Goal: Task Accomplishment & Management: Manage account settings

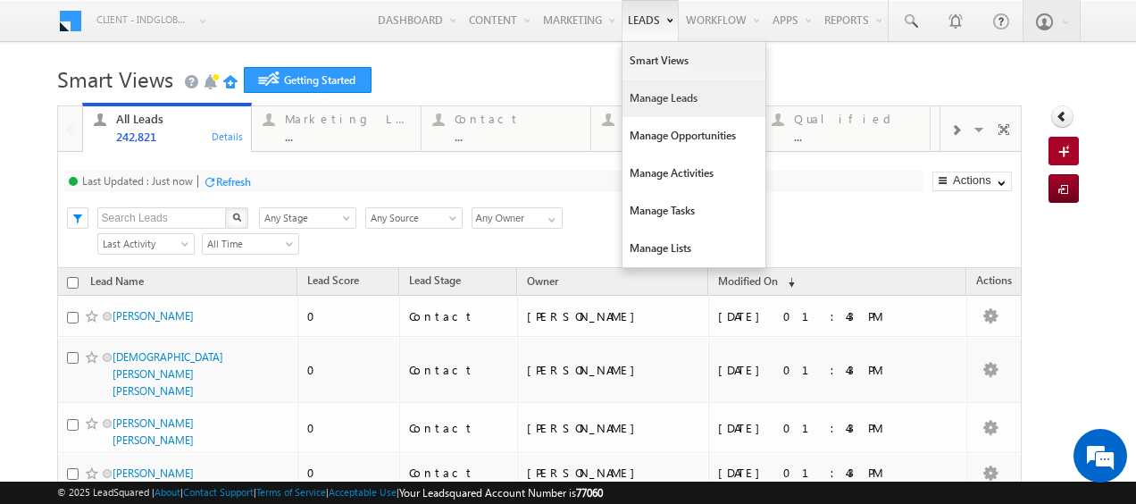
click at [633, 95] on link "Manage Leads" at bounding box center [694, 98] width 143 height 38
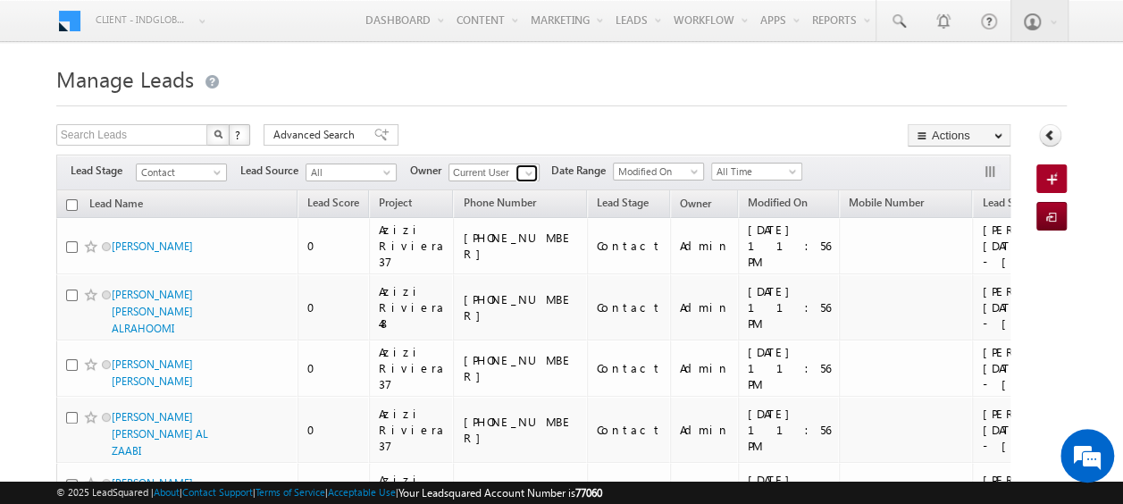
click at [532, 173] on span at bounding box center [529, 173] width 14 height 14
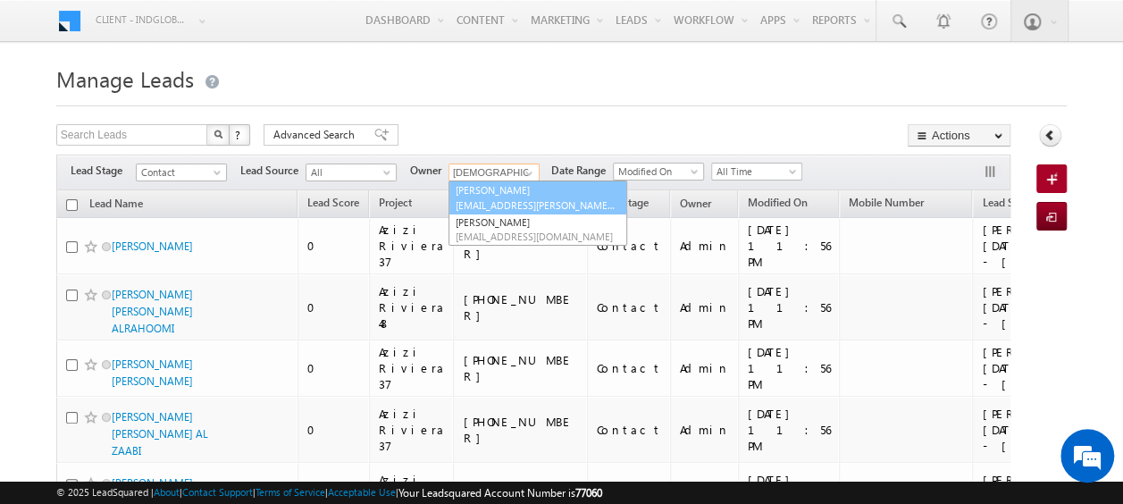
click at [490, 200] on span "[EMAIL_ADDRESS][PERSON_NAME][DOMAIN_NAME]" at bounding box center [536, 204] width 161 height 13
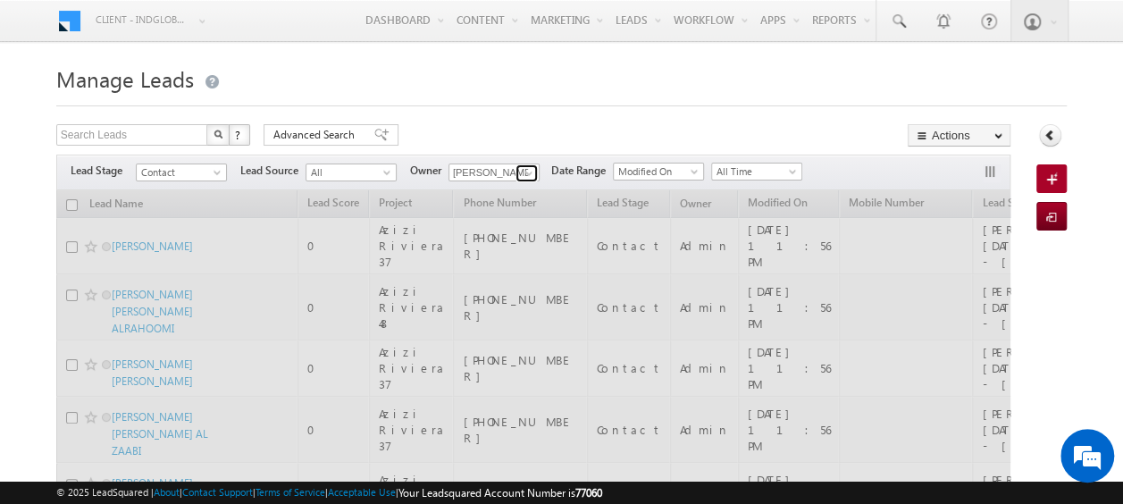
click at [528, 174] on span at bounding box center [529, 173] width 14 height 14
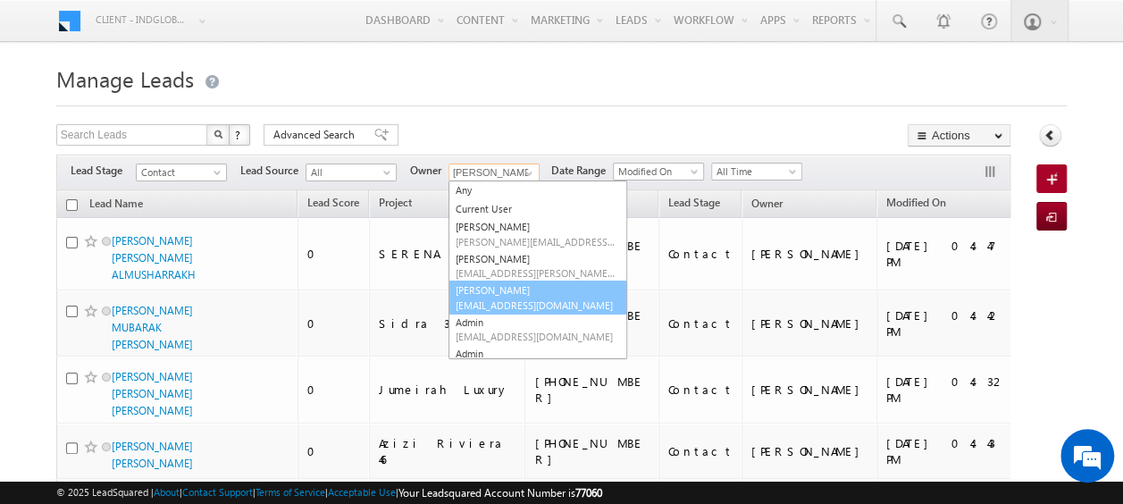
click at [498, 305] on span "[EMAIL_ADDRESS][DOMAIN_NAME]" at bounding box center [536, 304] width 161 height 13
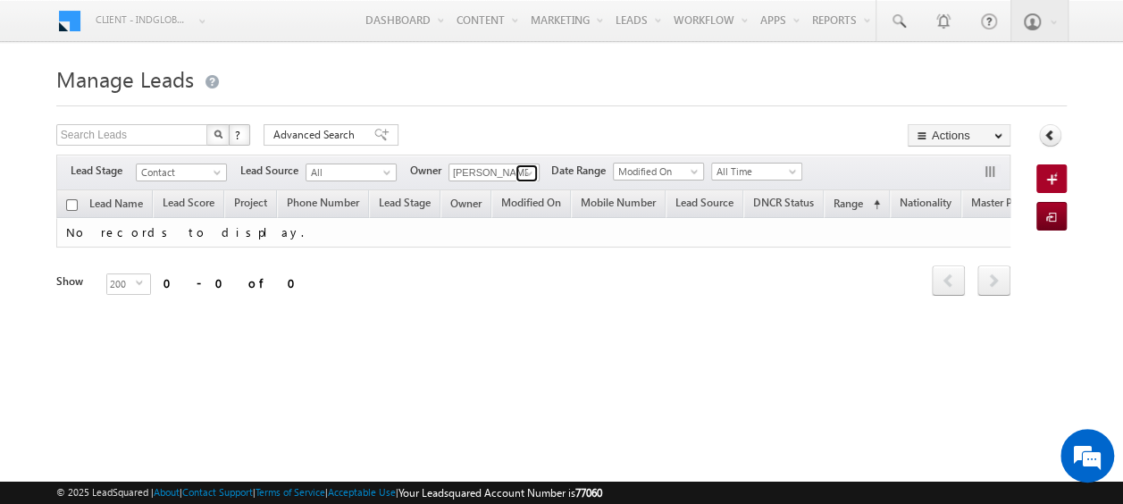
click at [529, 171] on span at bounding box center [529, 173] width 14 height 14
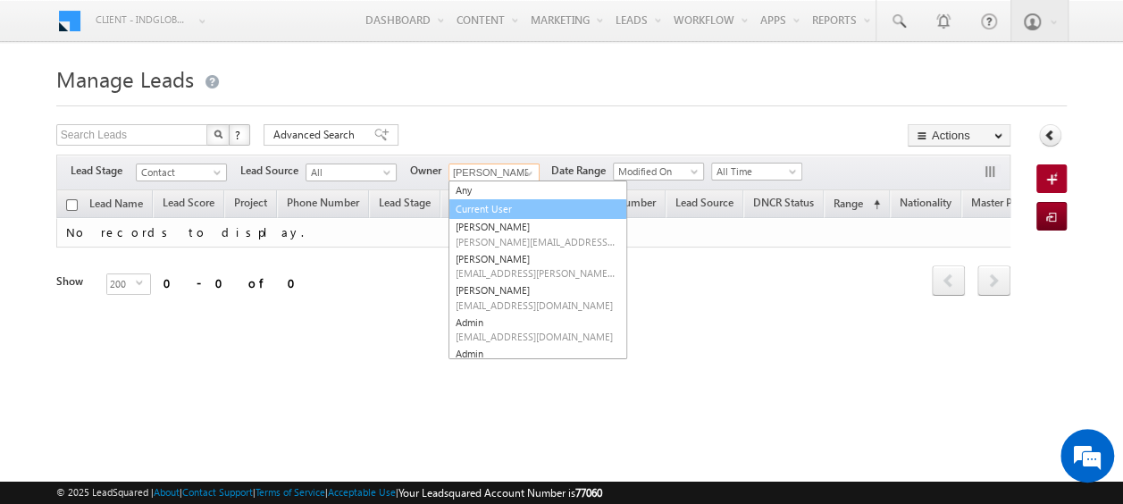
click at [496, 205] on link "Current User" at bounding box center [537, 209] width 179 height 21
type input "Current User"
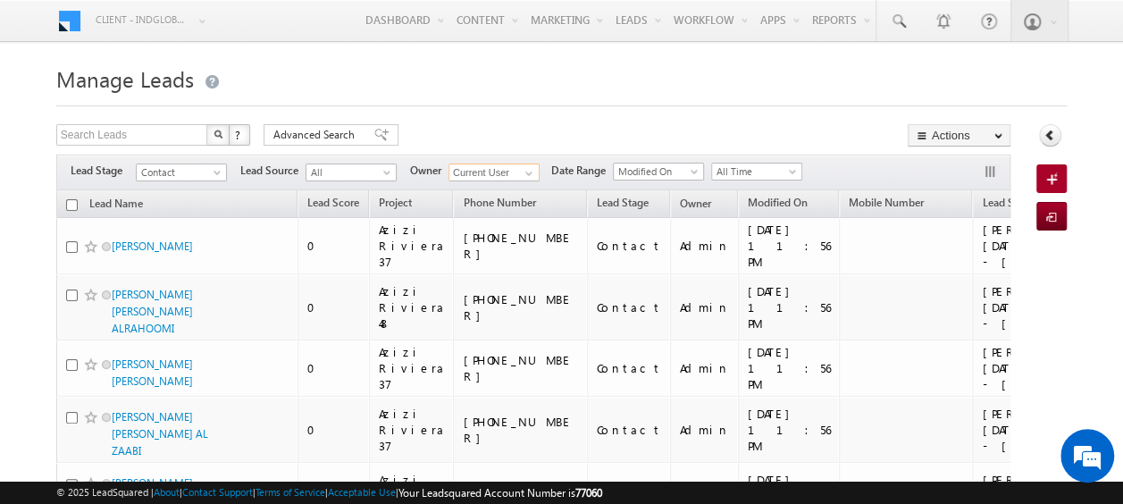
click at [71, 200] on input "checkbox" at bounding box center [72, 205] width 12 height 12
checkbox input "true"
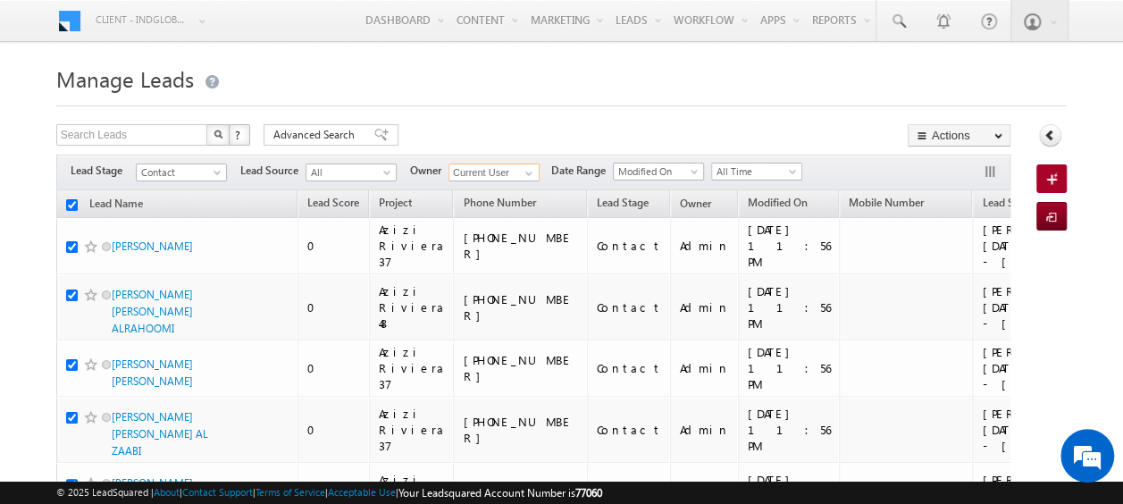
checkbox input "true"
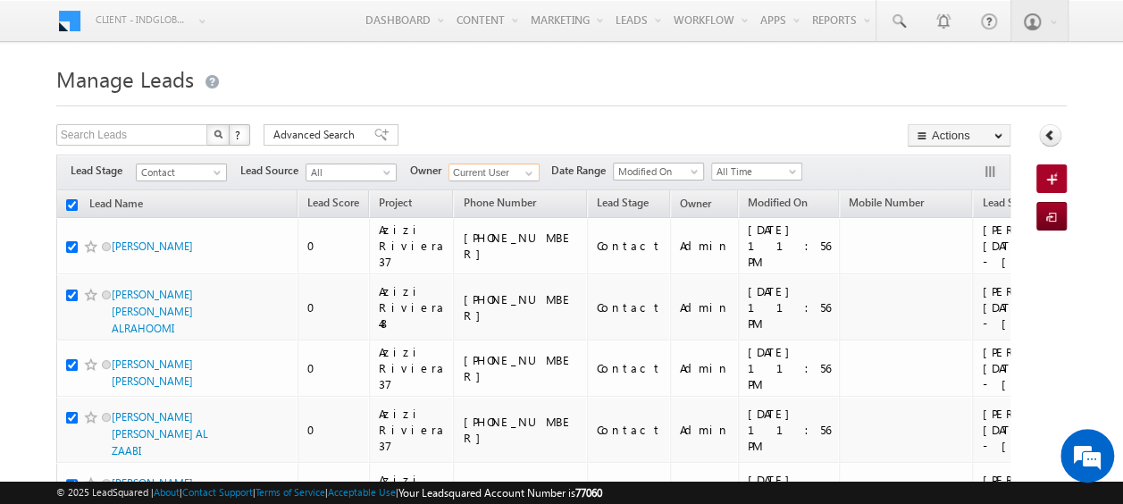
checkbox input "true"
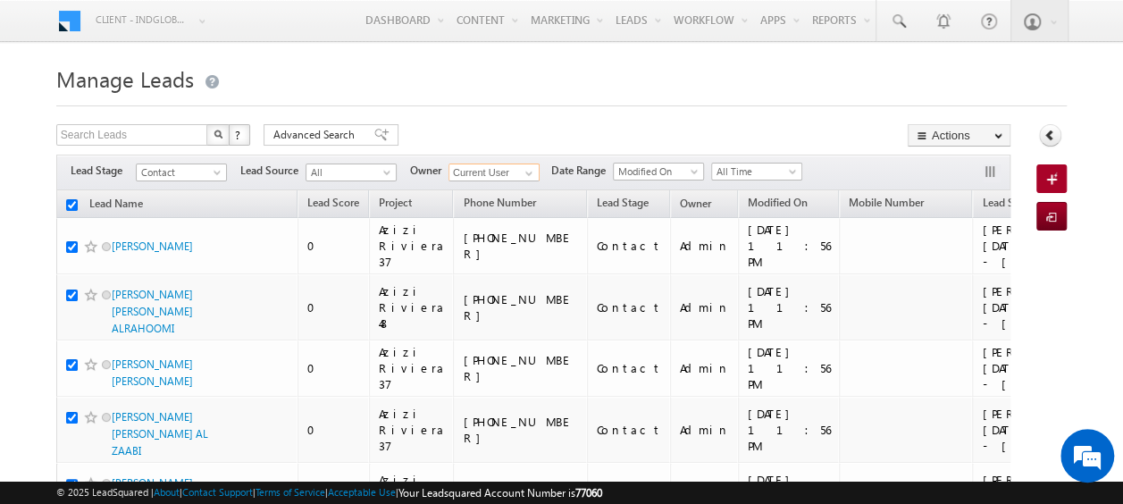
checkbox input "true"
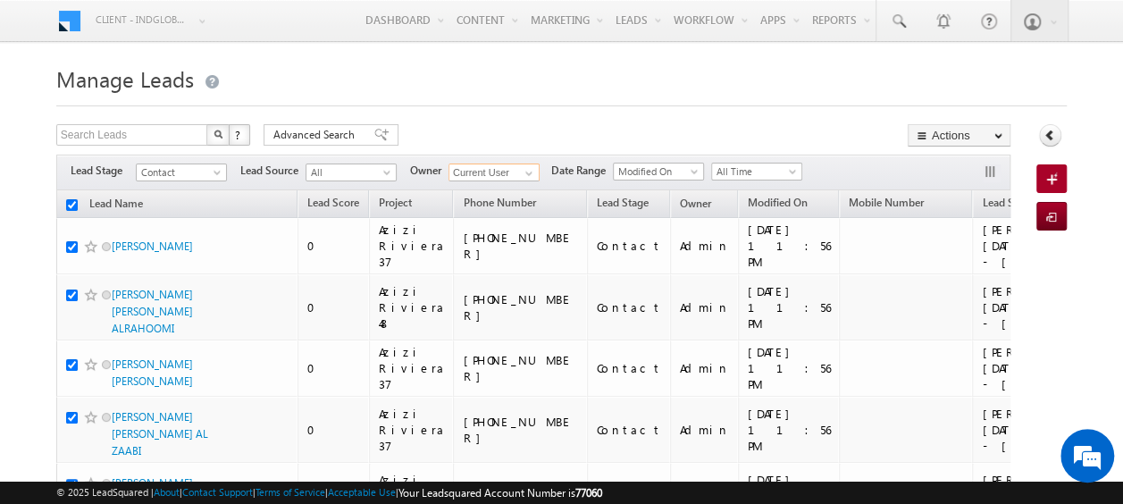
checkbox input "true"
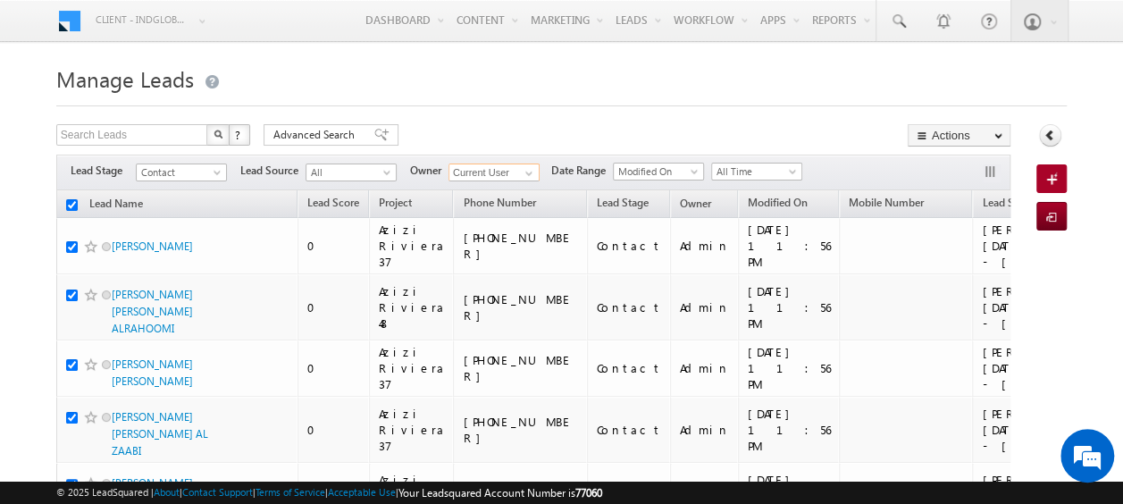
checkbox input "true"
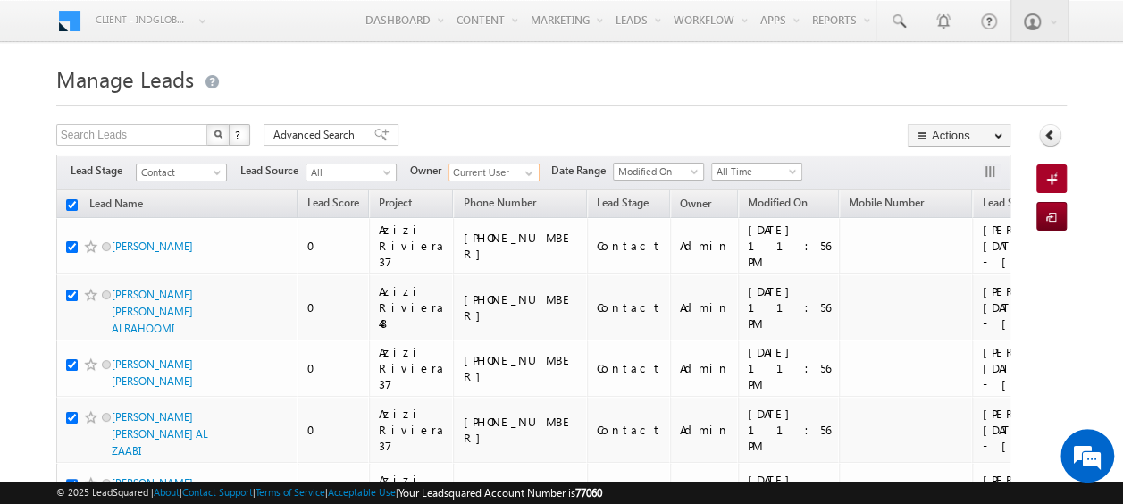
checkbox input "true"
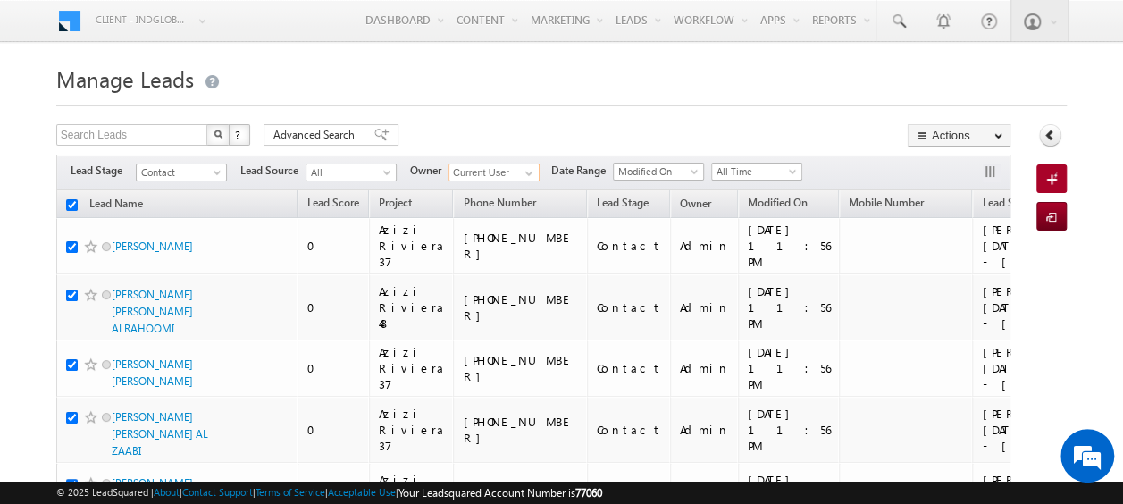
checkbox input "true"
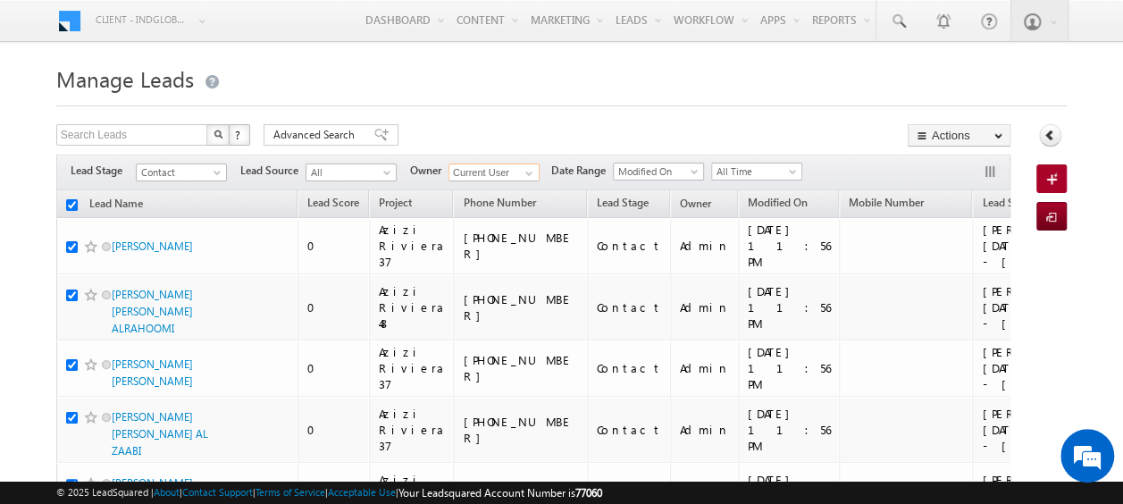
checkbox input "true"
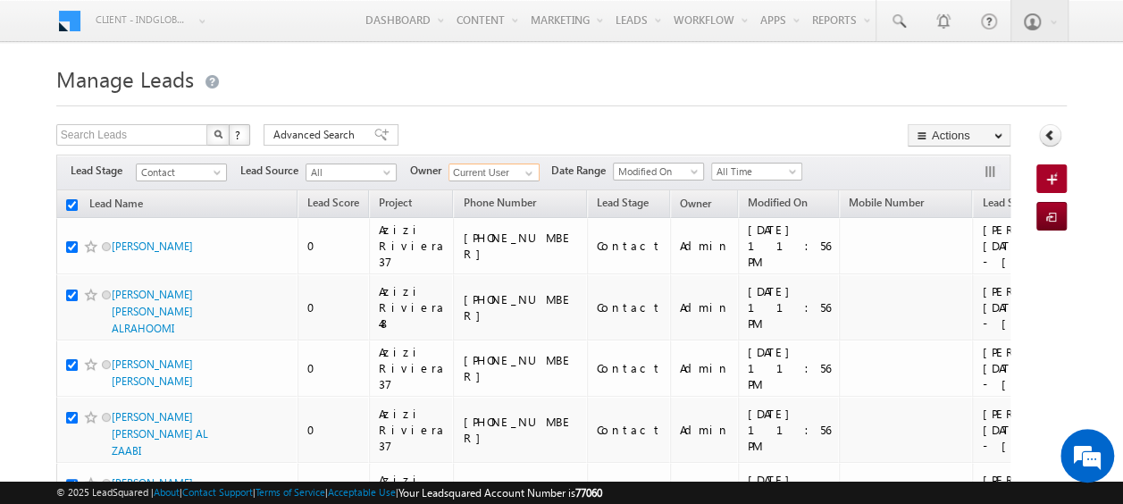
checkbox input "true"
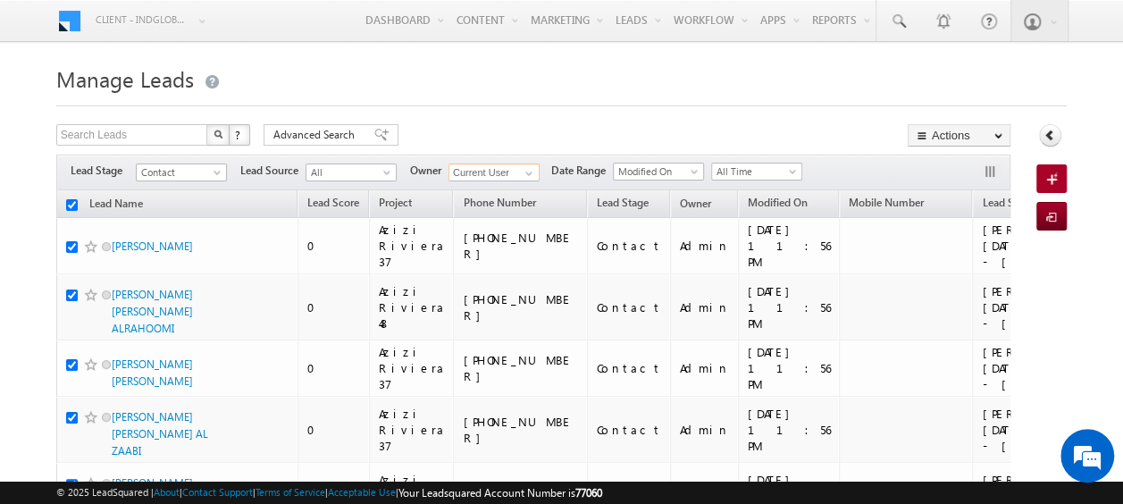
checkbox input "true"
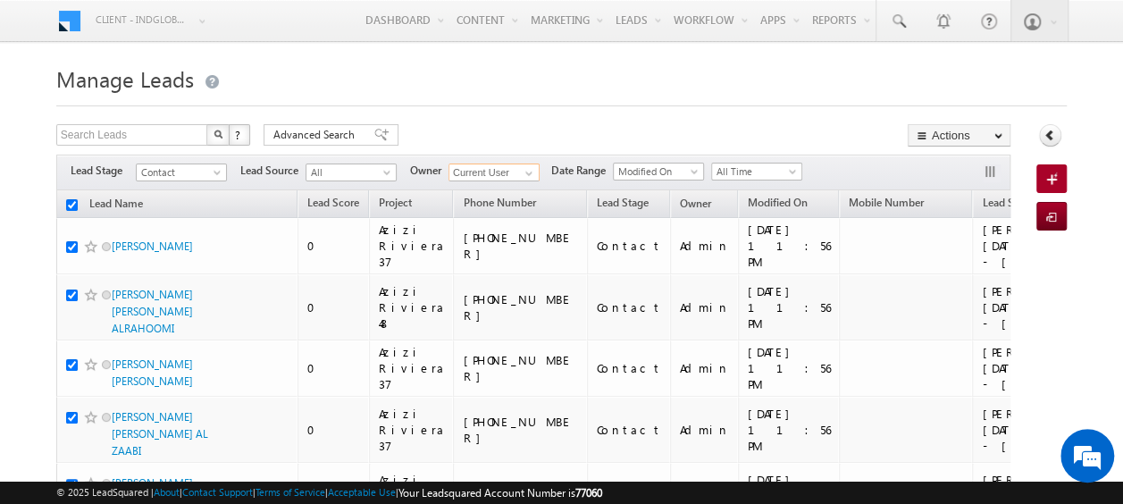
checkbox input "true"
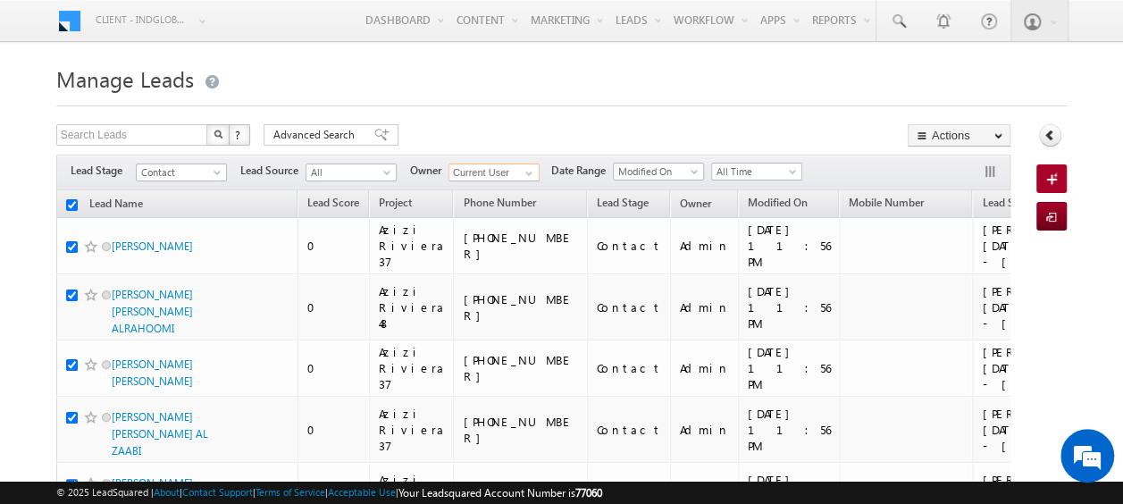
checkbox input "true"
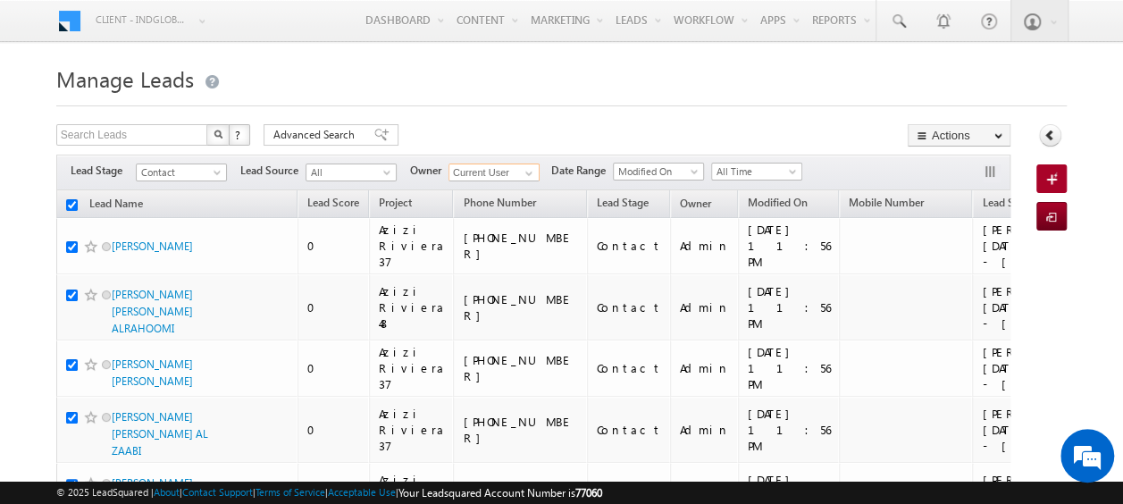
checkbox input "true"
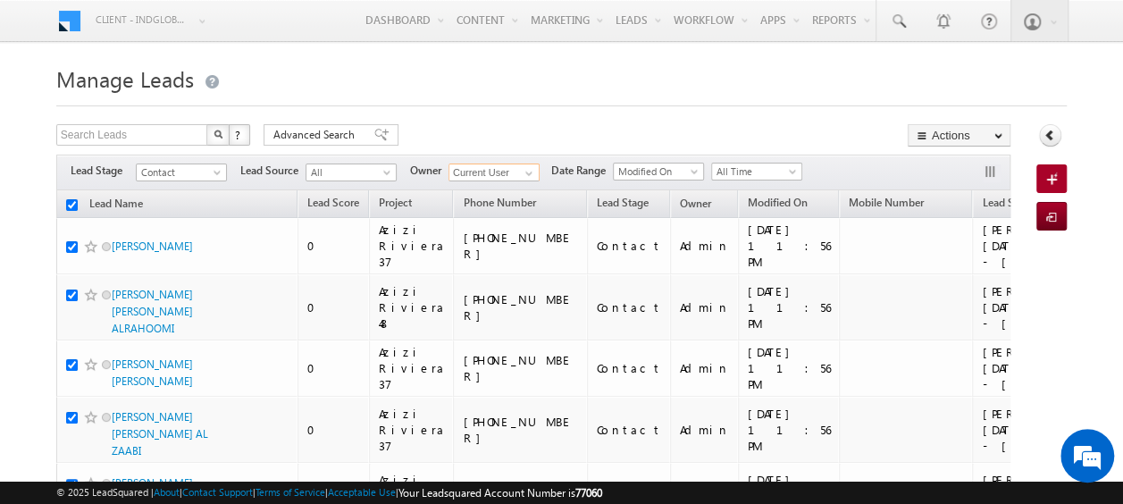
checkbox input "true"
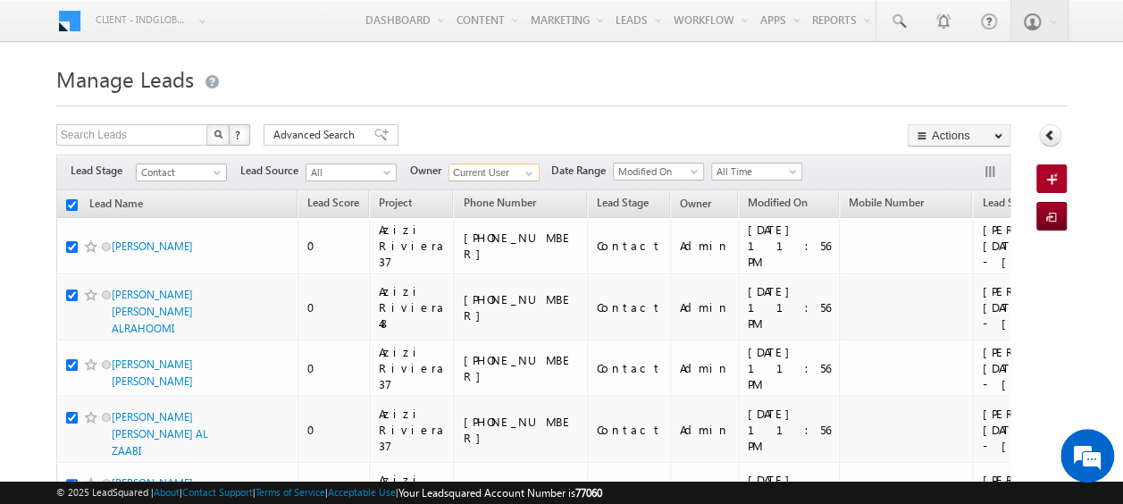
checkbox input "true"
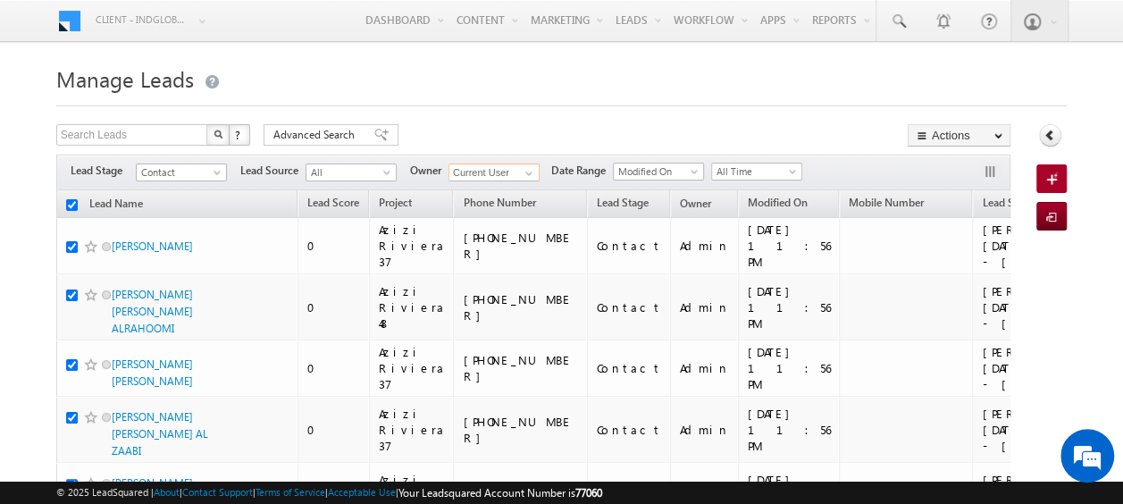
checkbox input "true"
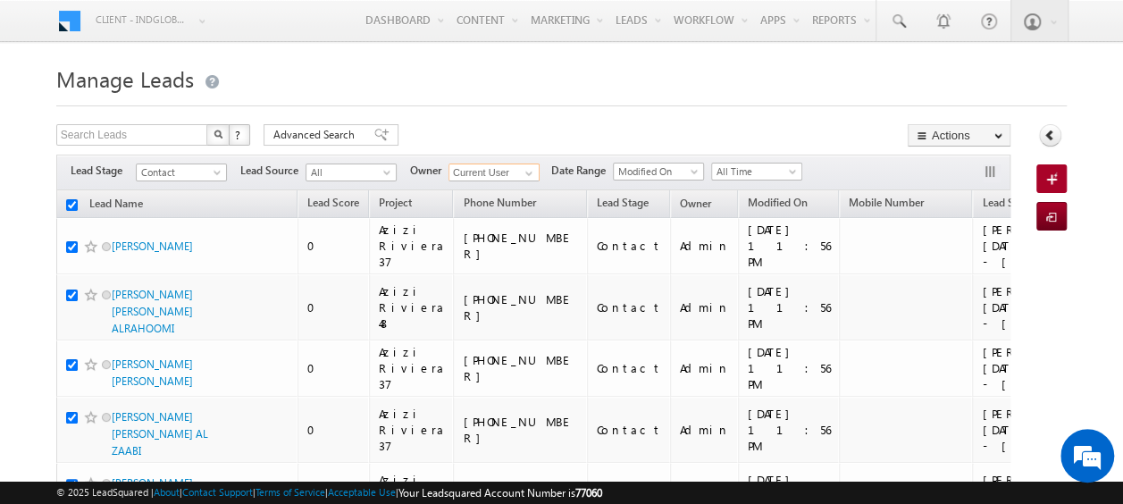
checkbox input "true"
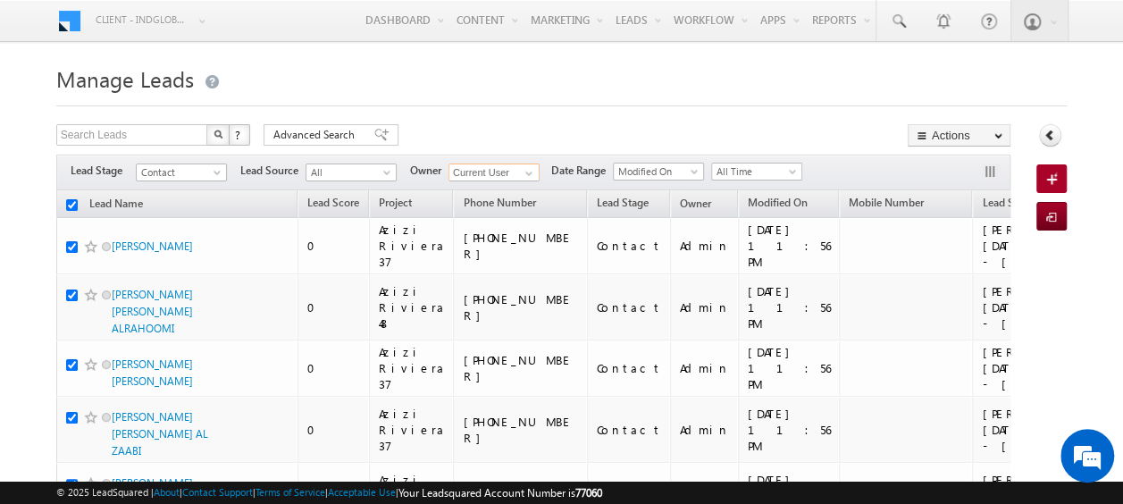
checkbox input "true"
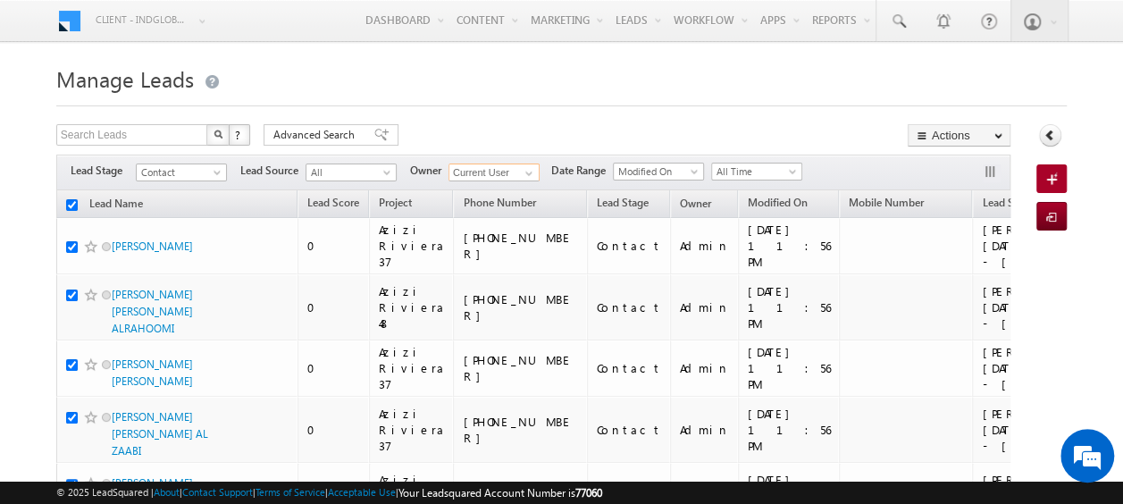
checkbox input "true"
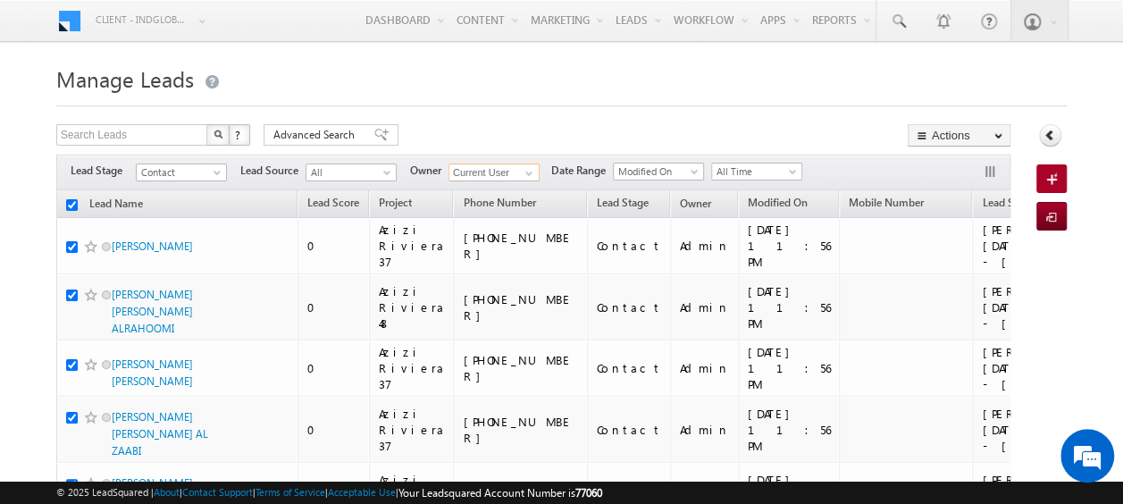
checkbox input "true"
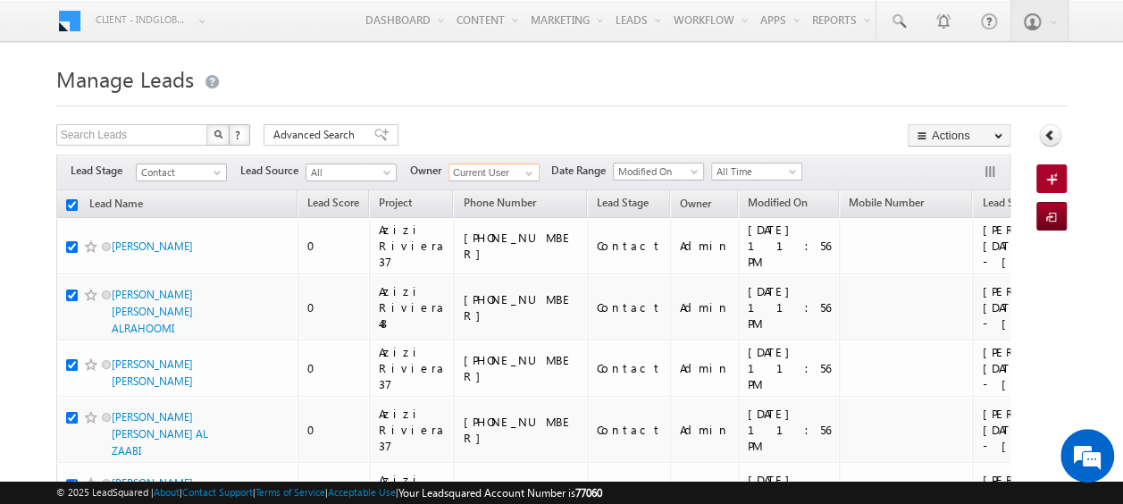
checkbox input "true"
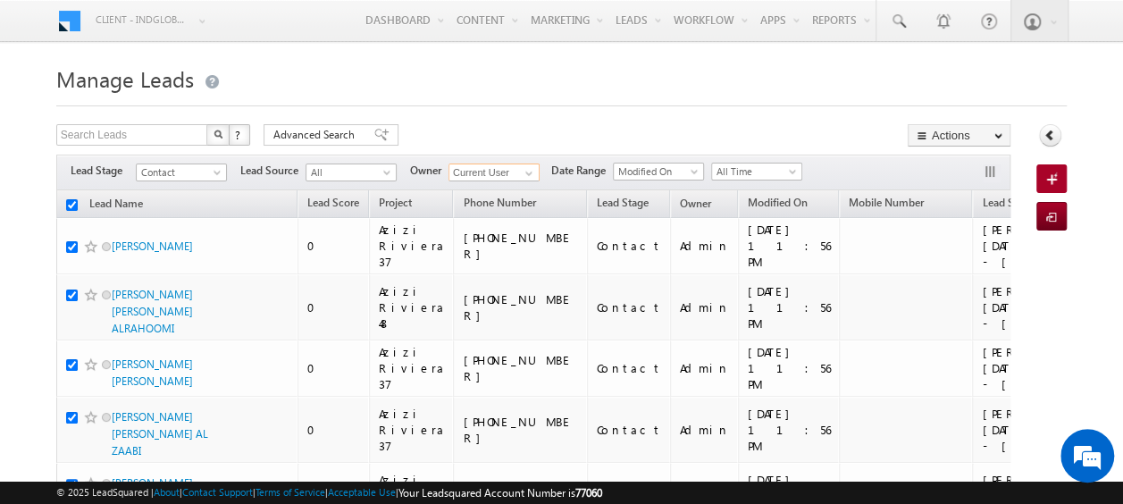
checkbox input "true"
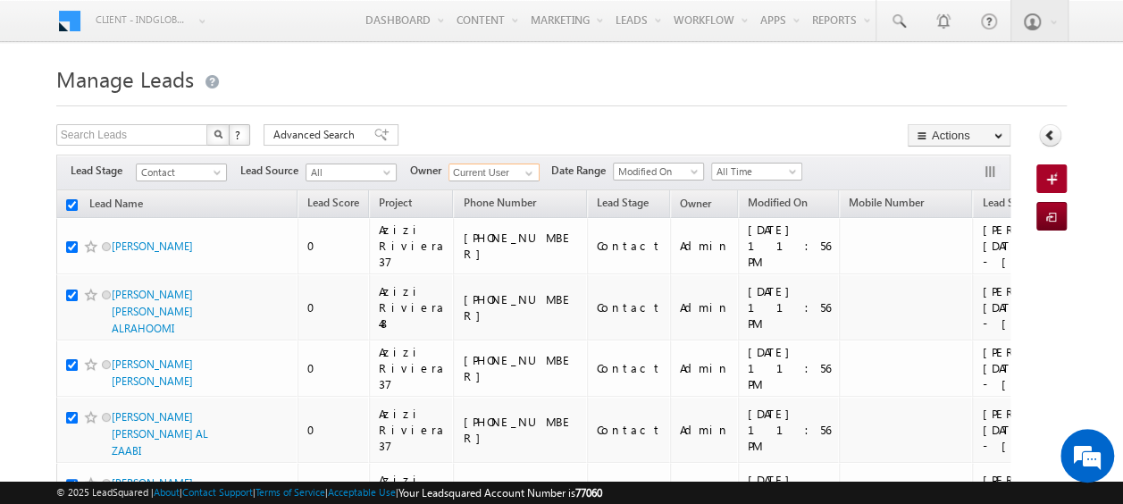
checkbox input "true"
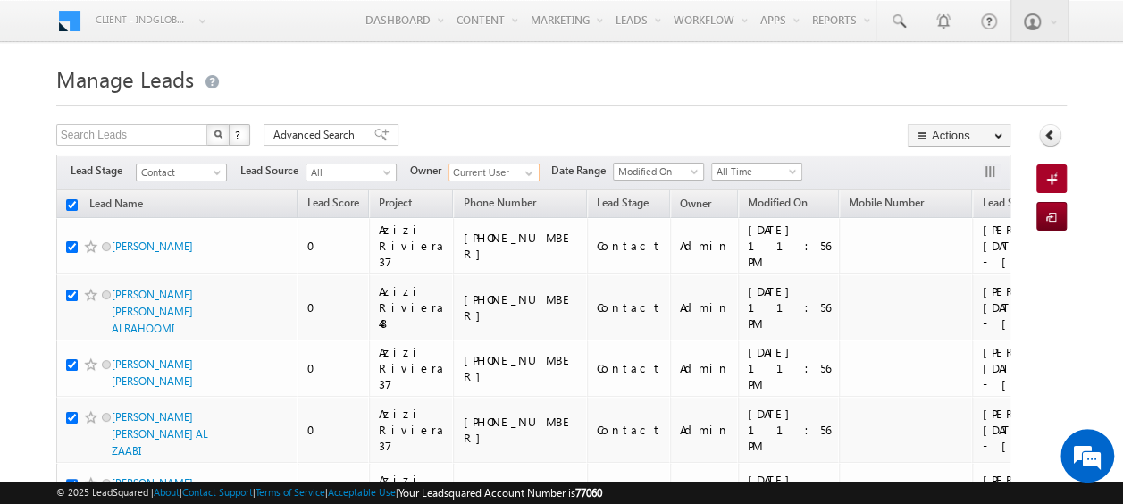
checkbox input "true"
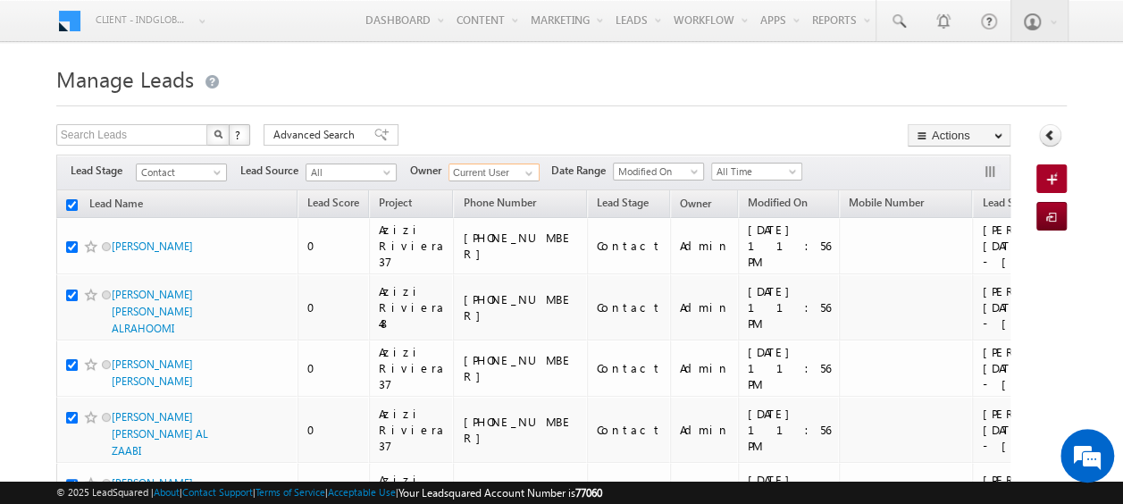
checkbox input "true"
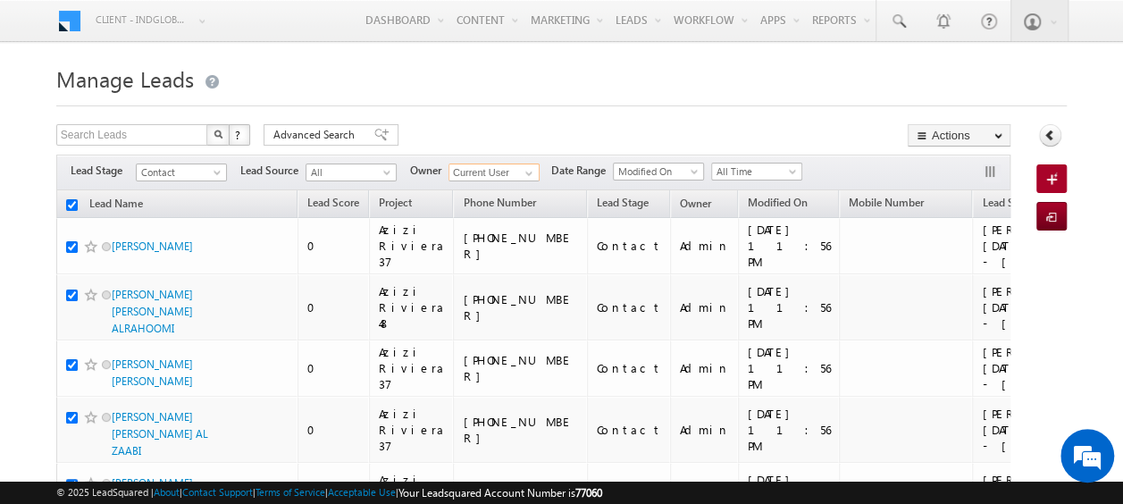
checkbox input "true"
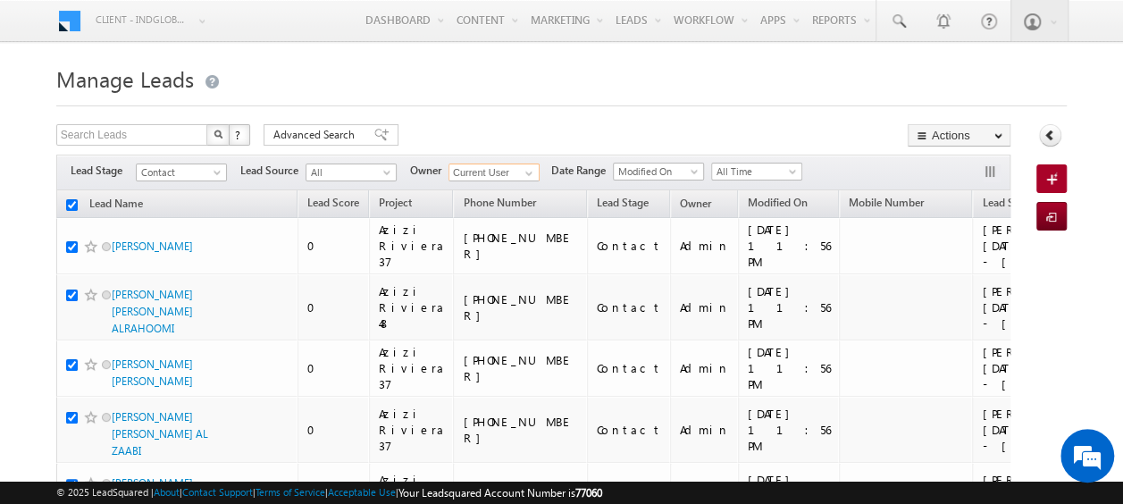
checkbox input "true"
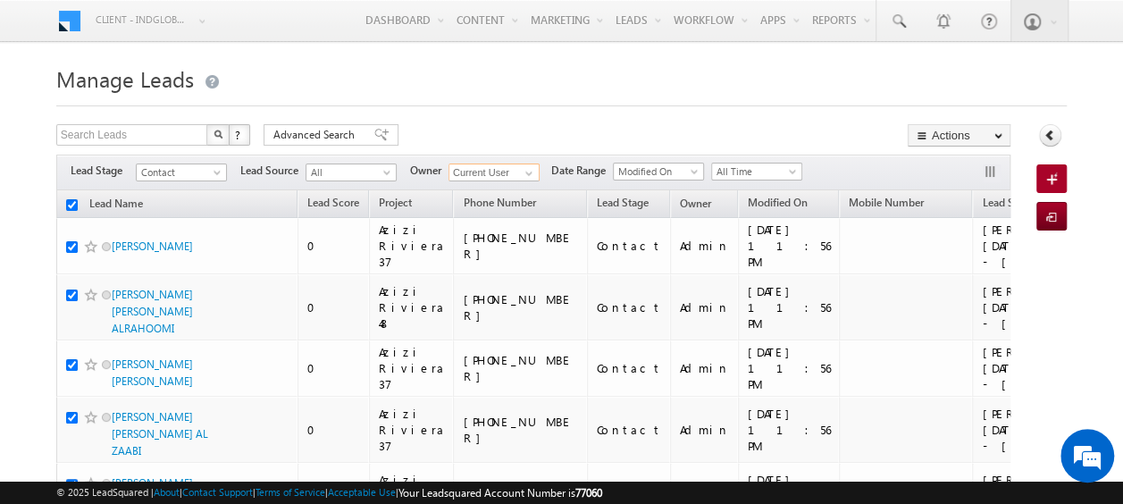
checkbox input "true"
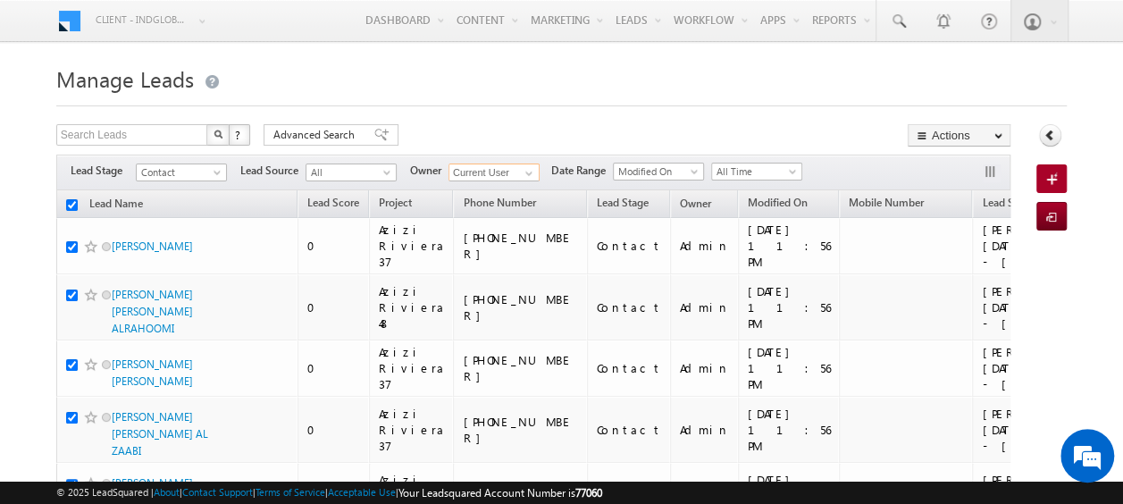
checkbox input "true"
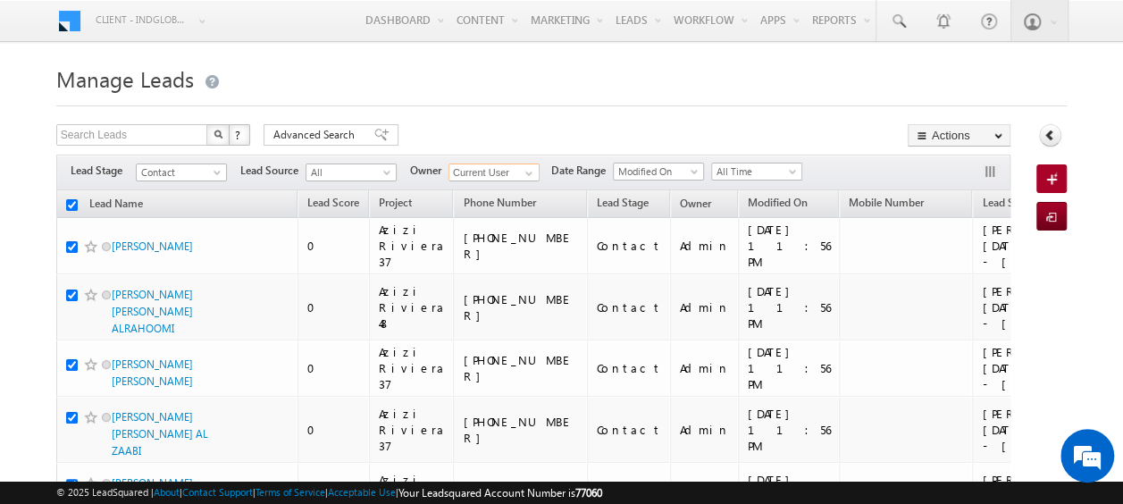
checkbox input "true"
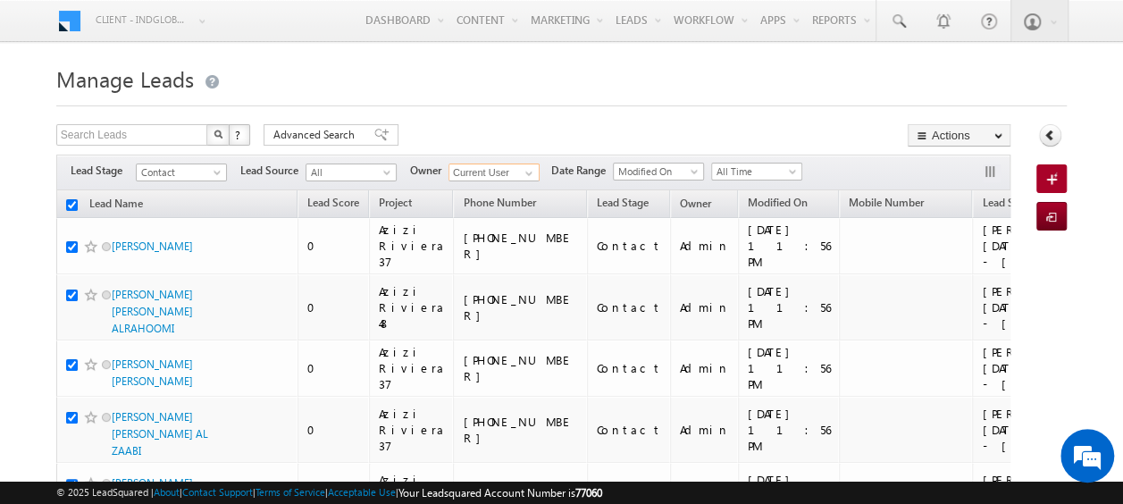
checkbox input "true"
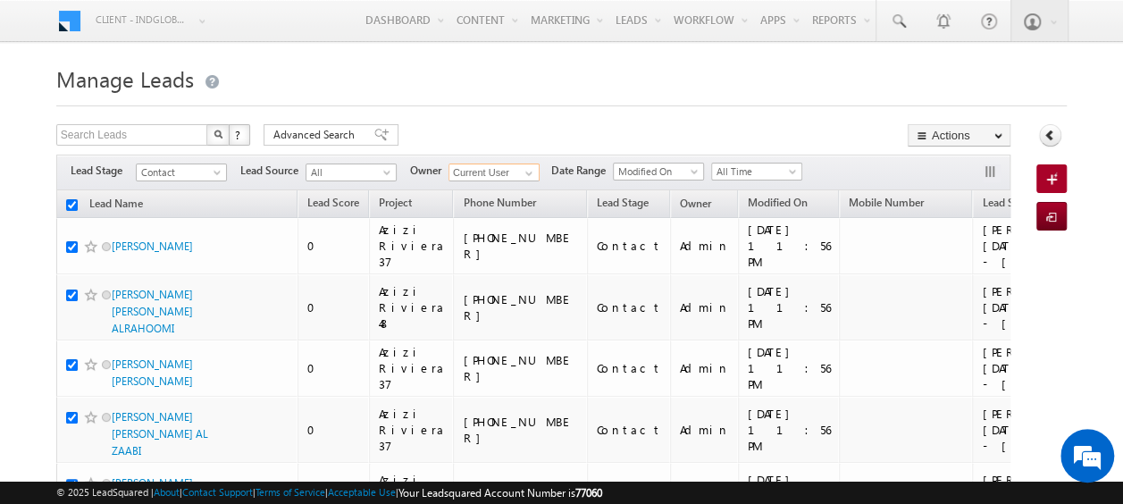
checkbox input "true"
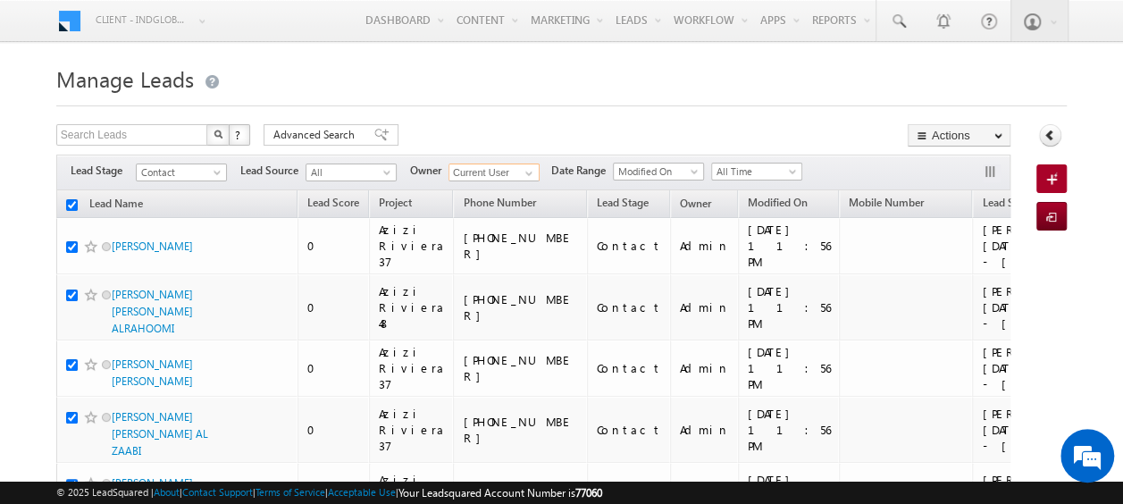
checkbox input "true"
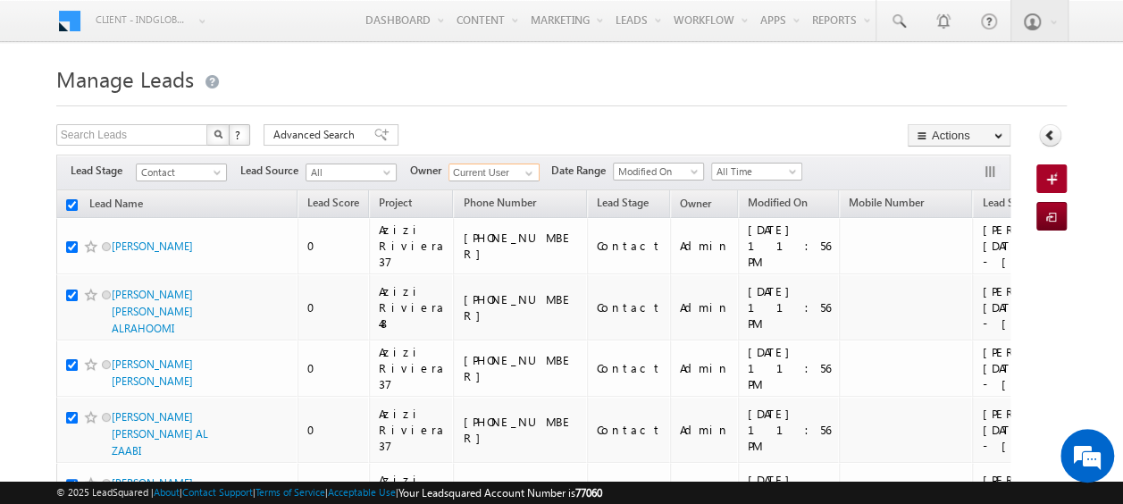
checkbox input "true"
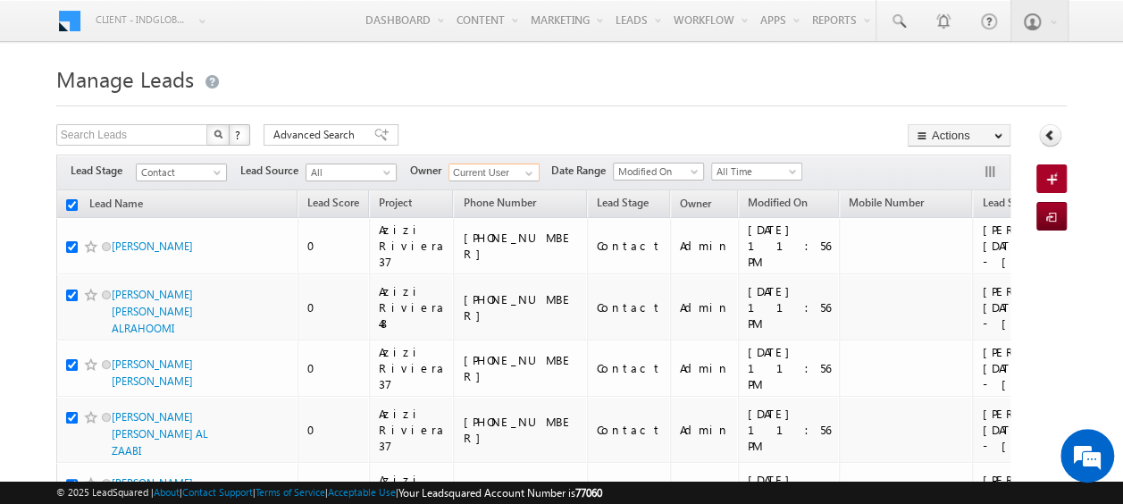
checkbox input "true"
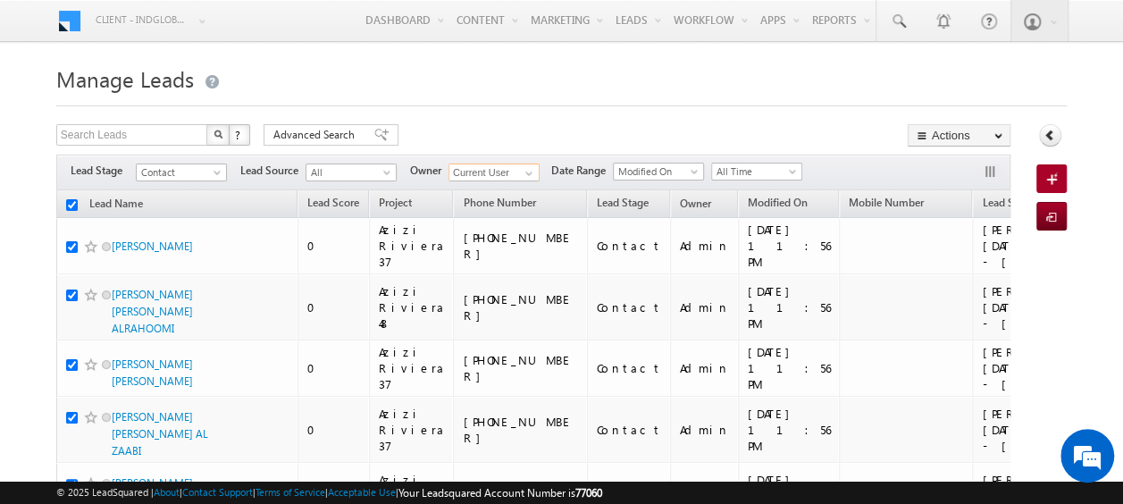
checkbox input "true"
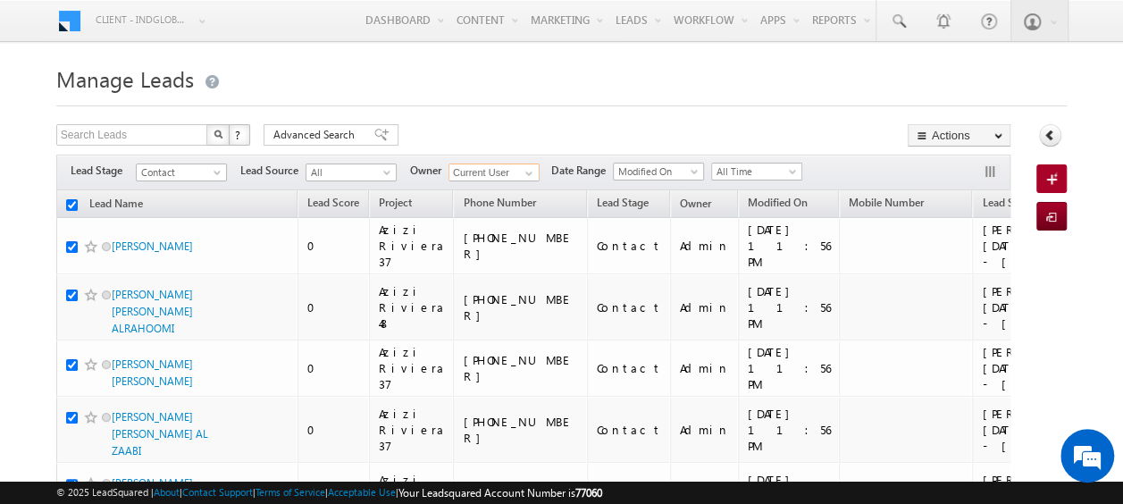
checkbox input "true"
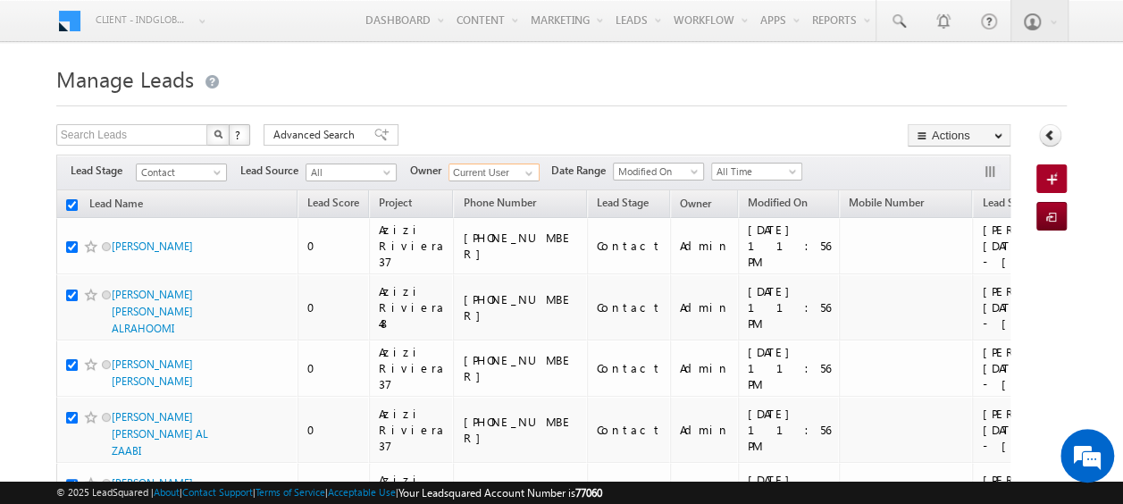
checkbox input "true"
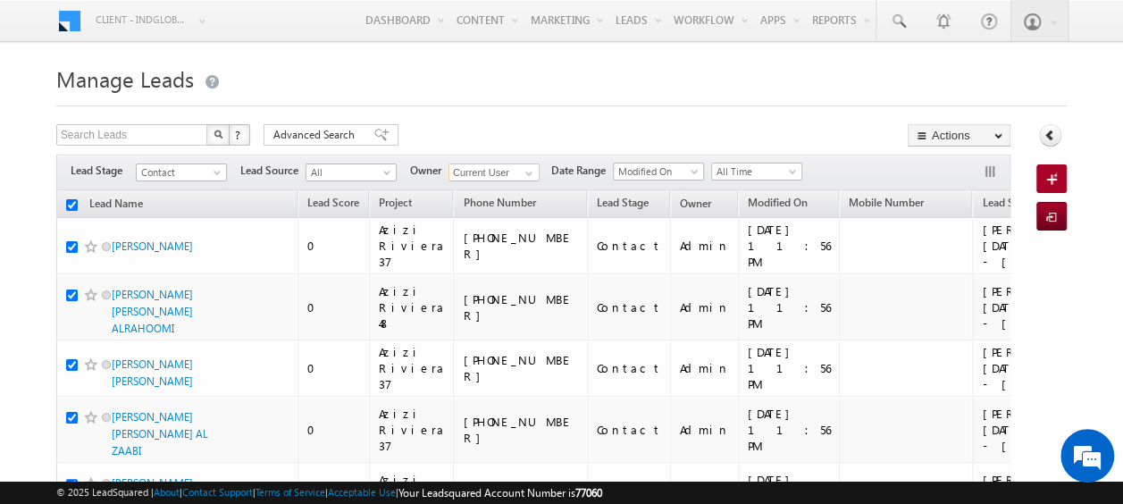
checkbox input "true"
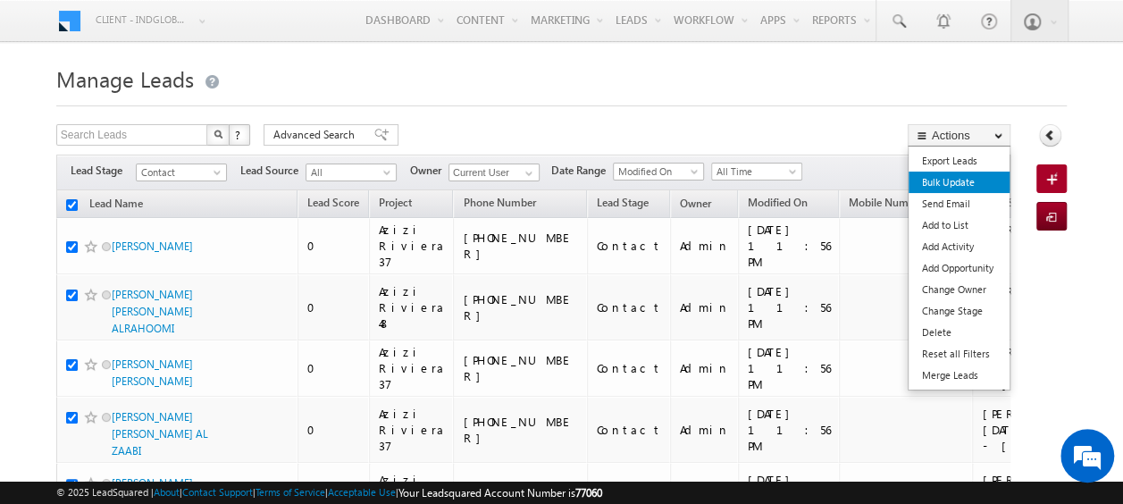
click at [950, 181] on link "Bulk Update" at bounding box center [958, 181] width 101 height 21
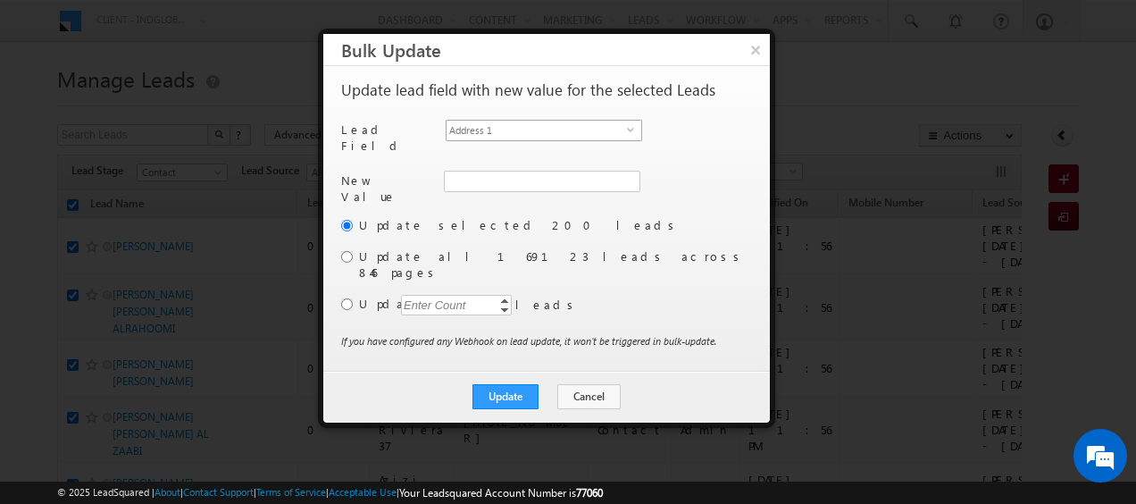
click at [635, 130] on span "select" at bounding box center [634, 129] width 14 height 8
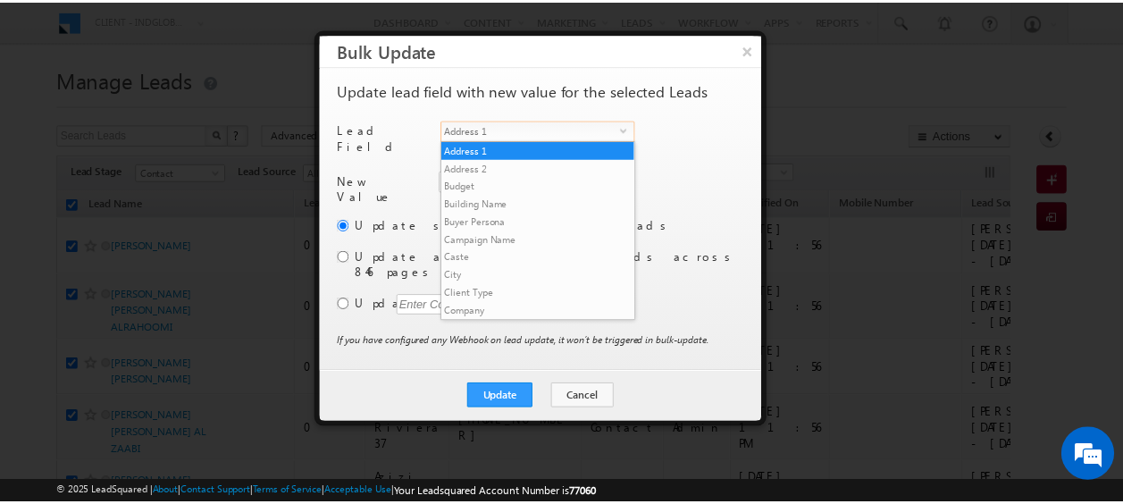
scroll to position [680, 0]
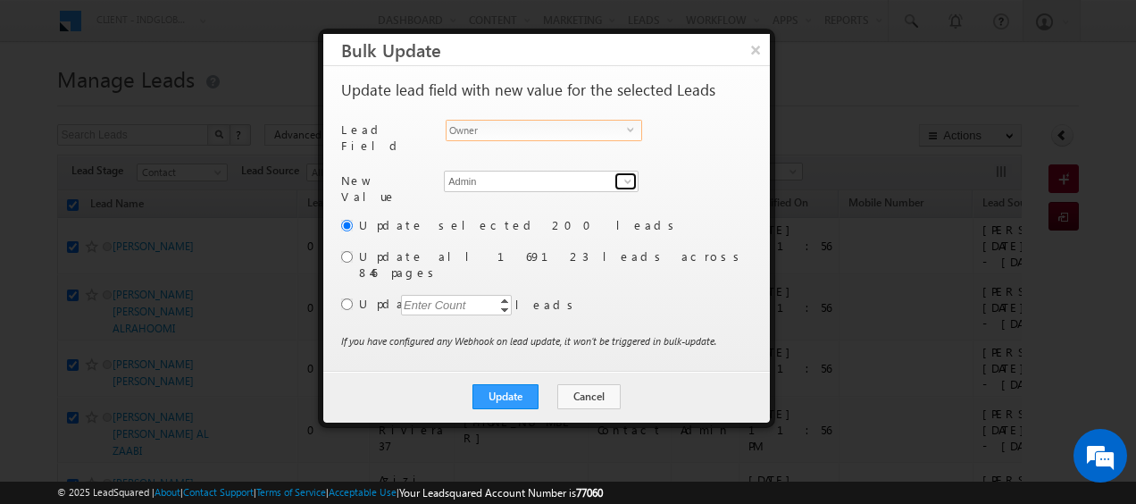
click at [625, 174] on span at bounding box center [628, 181] width 14 height 14
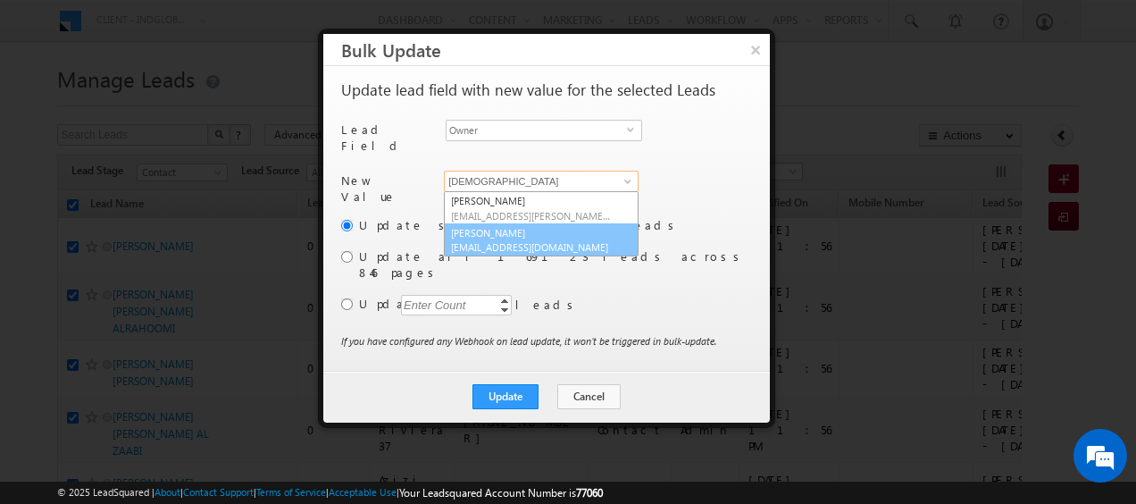
click at [531, 240] on span "[EMAIL_ADDRESS][DOMAIN_NAME]" at bounding box center [531, 246] width 161 height 13
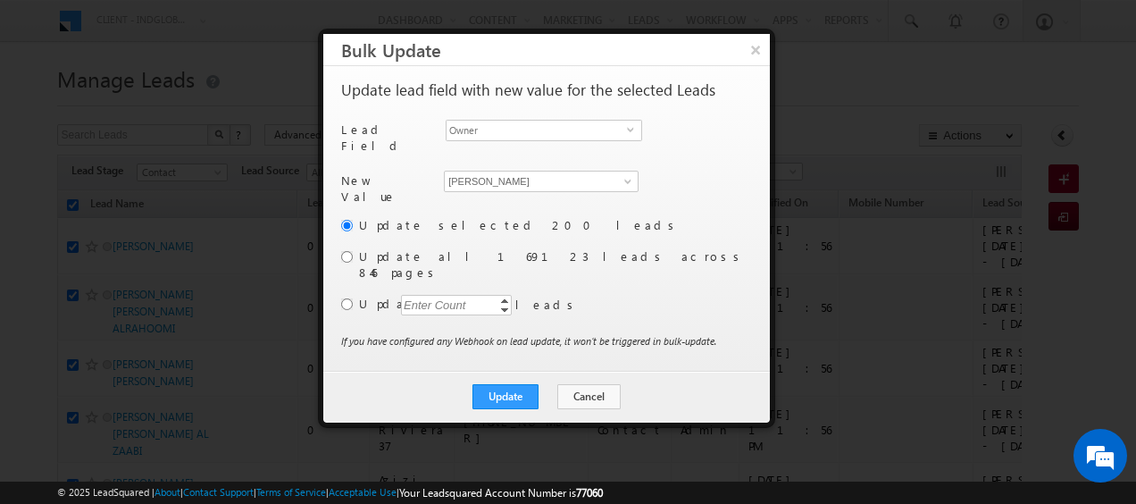
click at [438, 295] on div "Enter Count" at bounding box center [435, 305] width 68 height 21
click at [347, 298] on input "radio" at bounding box center [347, 304] width 12 height 12
click at [510, 384] on button "Update" at bounding box center [506, 396] width 66 height 25
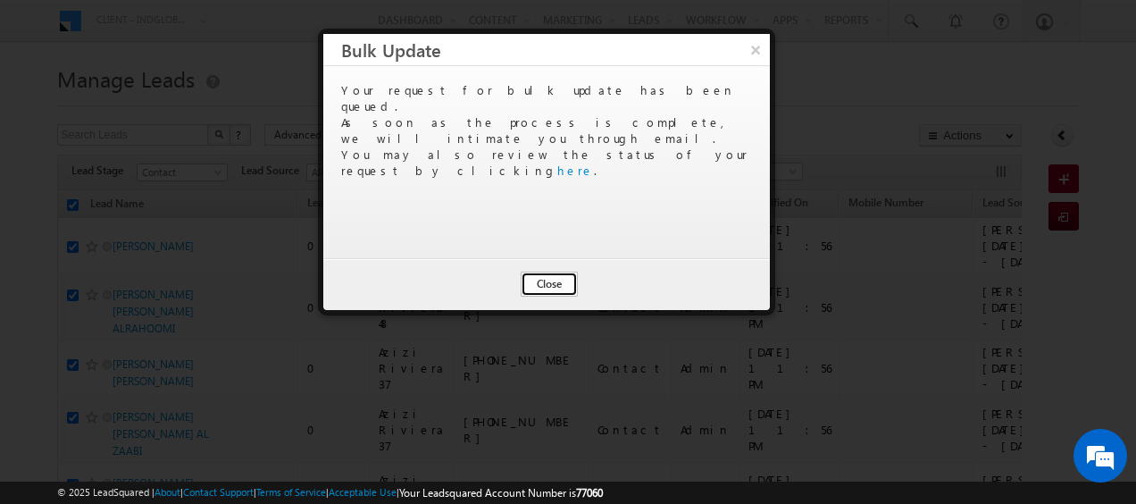
click at [550, 286] on button "Close" at bounding box center [549, 284] width 57 height 25
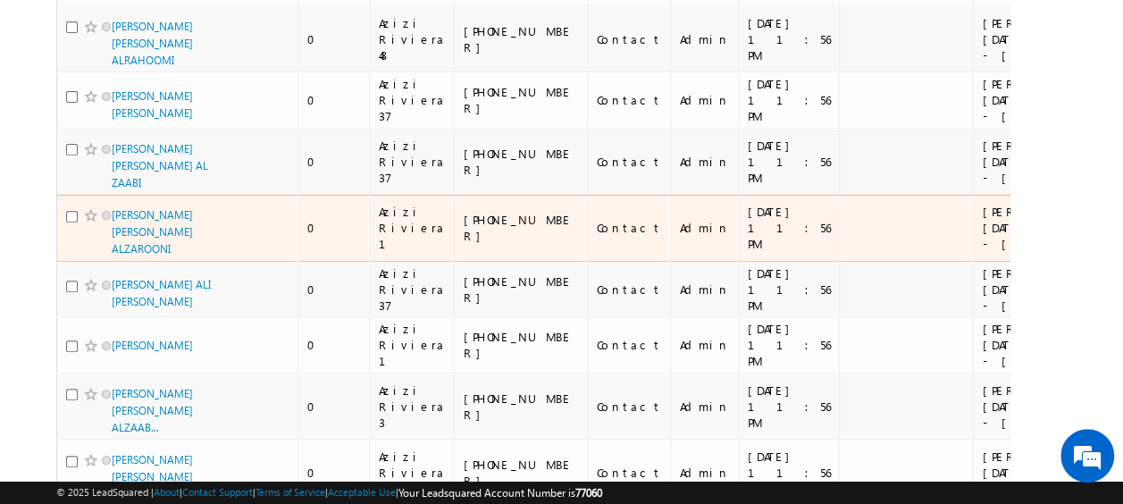
scroll to position [0, 0]
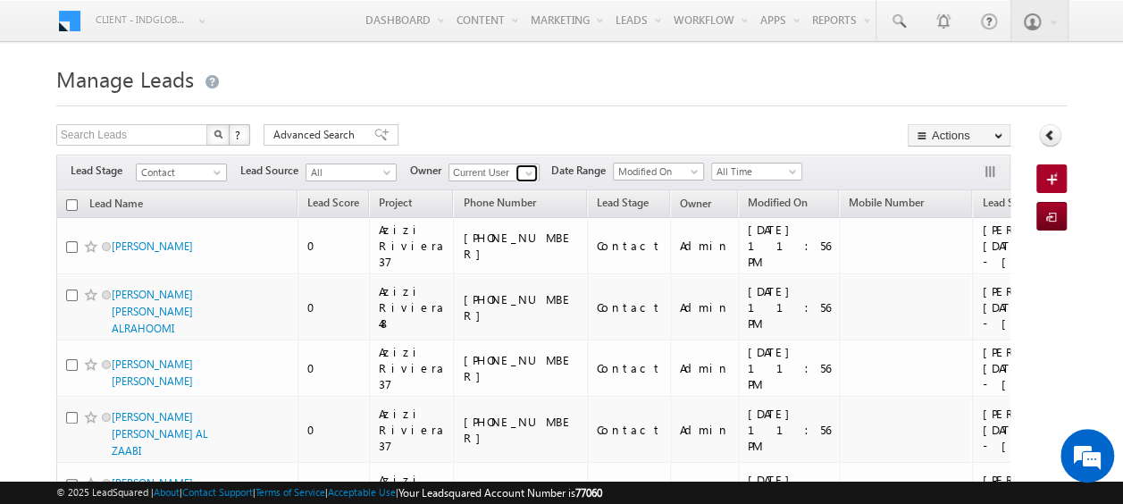
click at [531, 179] on span at bounding box center [529, 173] width 14 height 14
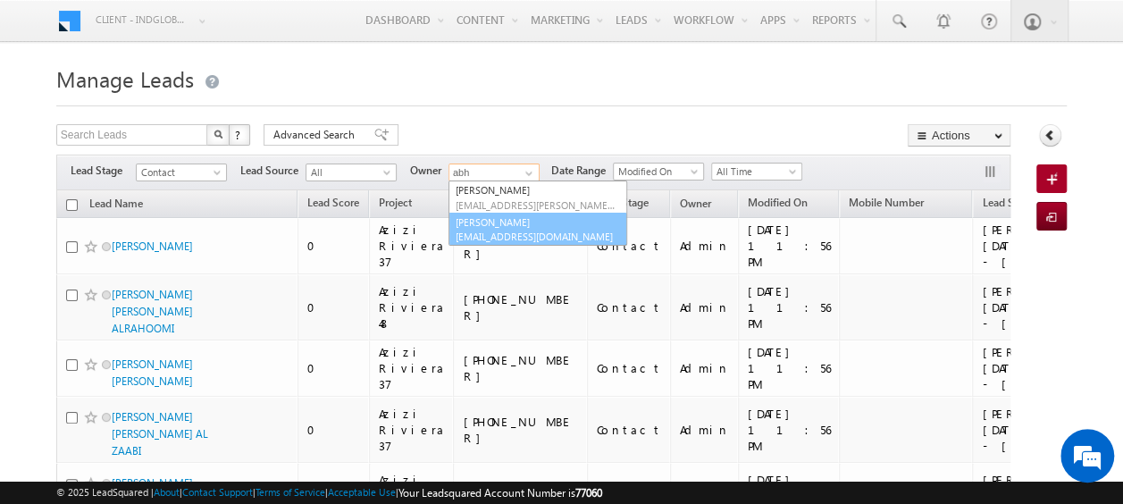
click at [539, 225] on link "[PERSON_NAME] [PERSON_NAME][EMAIL_ADDRESS][DOMAIN_NAME]" at bounding box center [537, 230] width 179 height 34
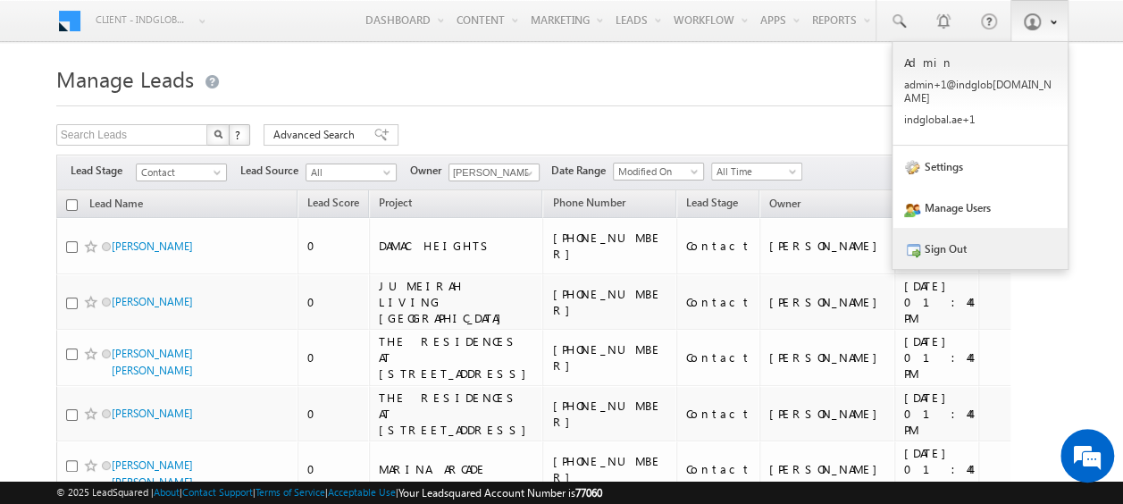
click at [958, 230] on link "Sign Out" at bounding box center [979, 248] width 175 height 41
